Goal: Check status: Check status

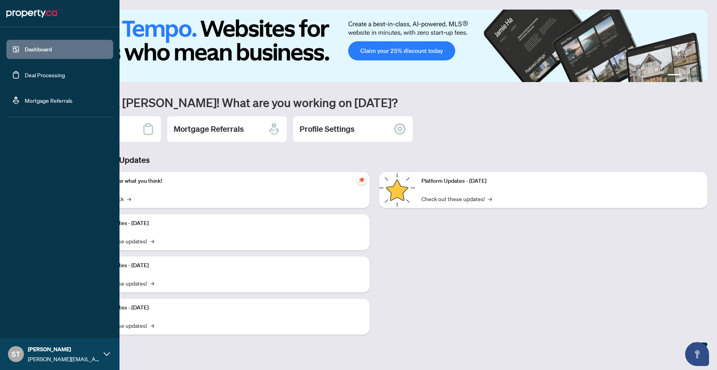
click at [25, 71] on link "Deal Processing" at bounding box center [45, 74] width 40 height 7
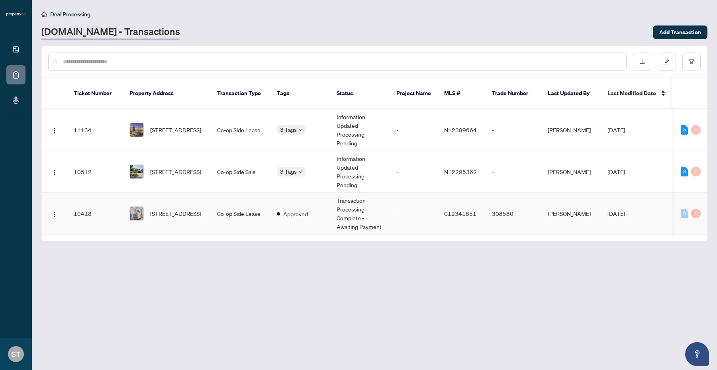
click at [273, 193] on td "Approved" at bounding box center [301, 214] width 60 height 42
click at [55, 211] on img "button" at bounding box center [54, 214] width 6 height 6
click at [65, 217] on span "View Transaction" at bounding box center [93, 220] width 76 height 9
